Goal: Information Seeking & Learning: Learn about a topic

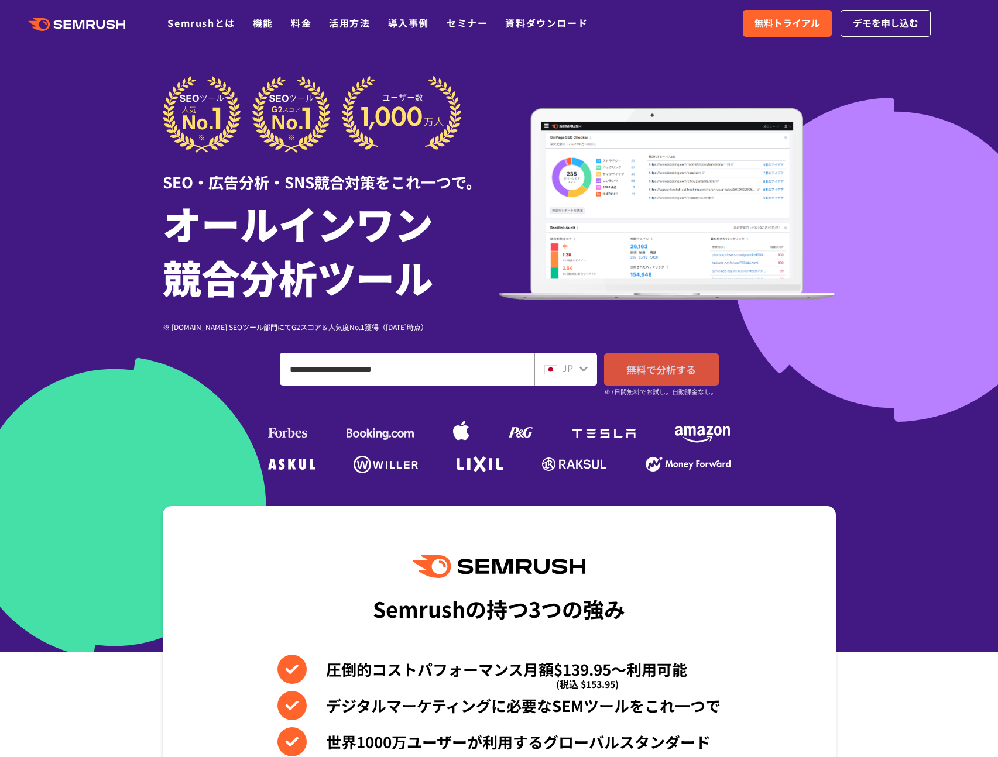
type input "**********"
click at [651, 373] on span "無料で分析する" at bounding box center [661, 369] width 70 height 15
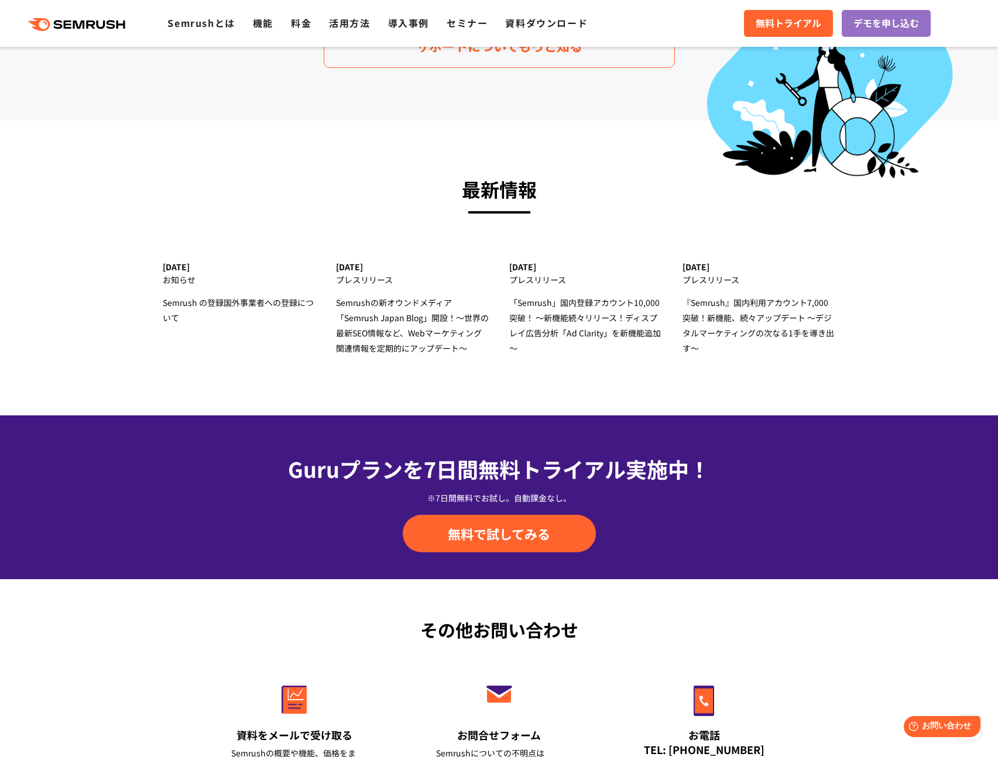
scroll to position [2251, 0]
